Goal: Check status

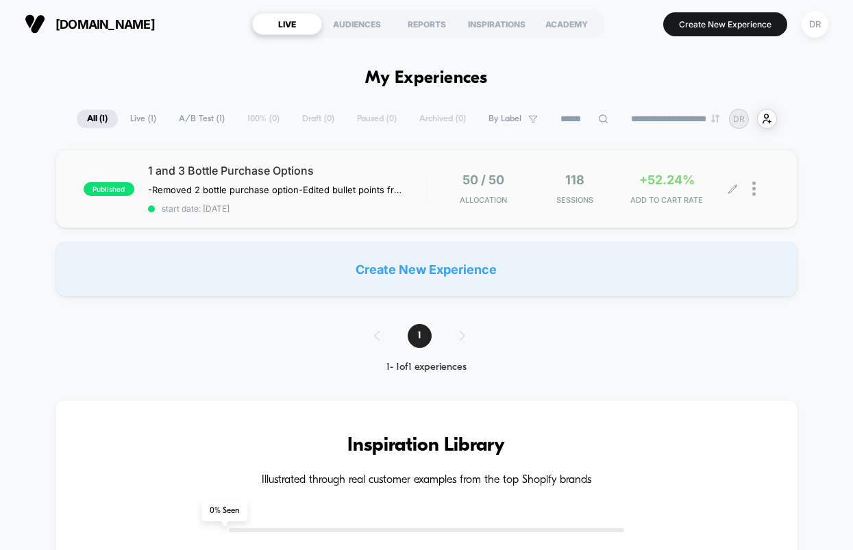
click at [651, 182] on span "+52.24%" at bounding box center [666, 180] width 55 height 14
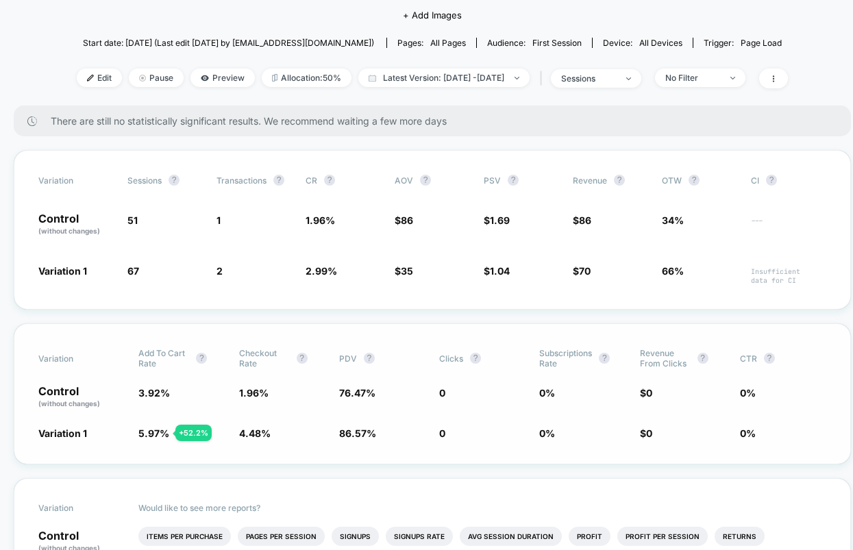
scroll to position [160, 0]
click at [152, 434] on span "5.97 %" at bounding box center [153, 434] width 31 height 12
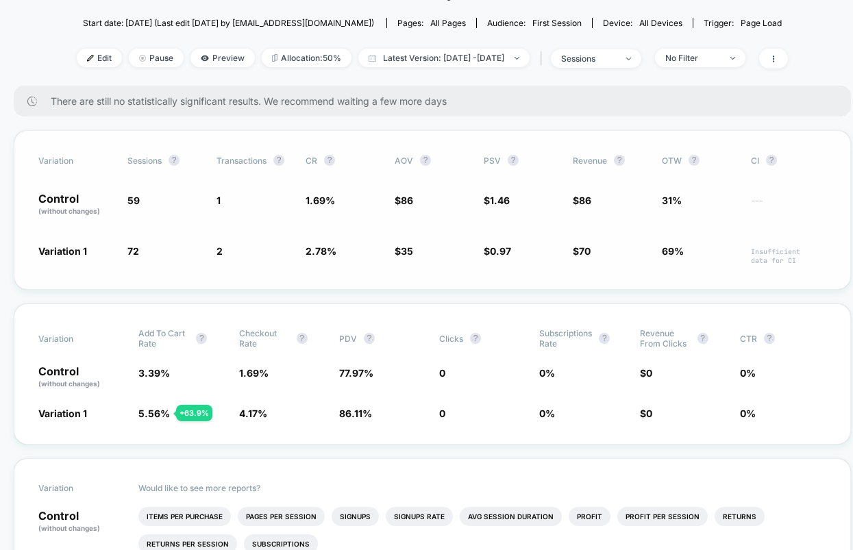
scroll to position [181, 0]
